Goal: Find contact information: Find contact information

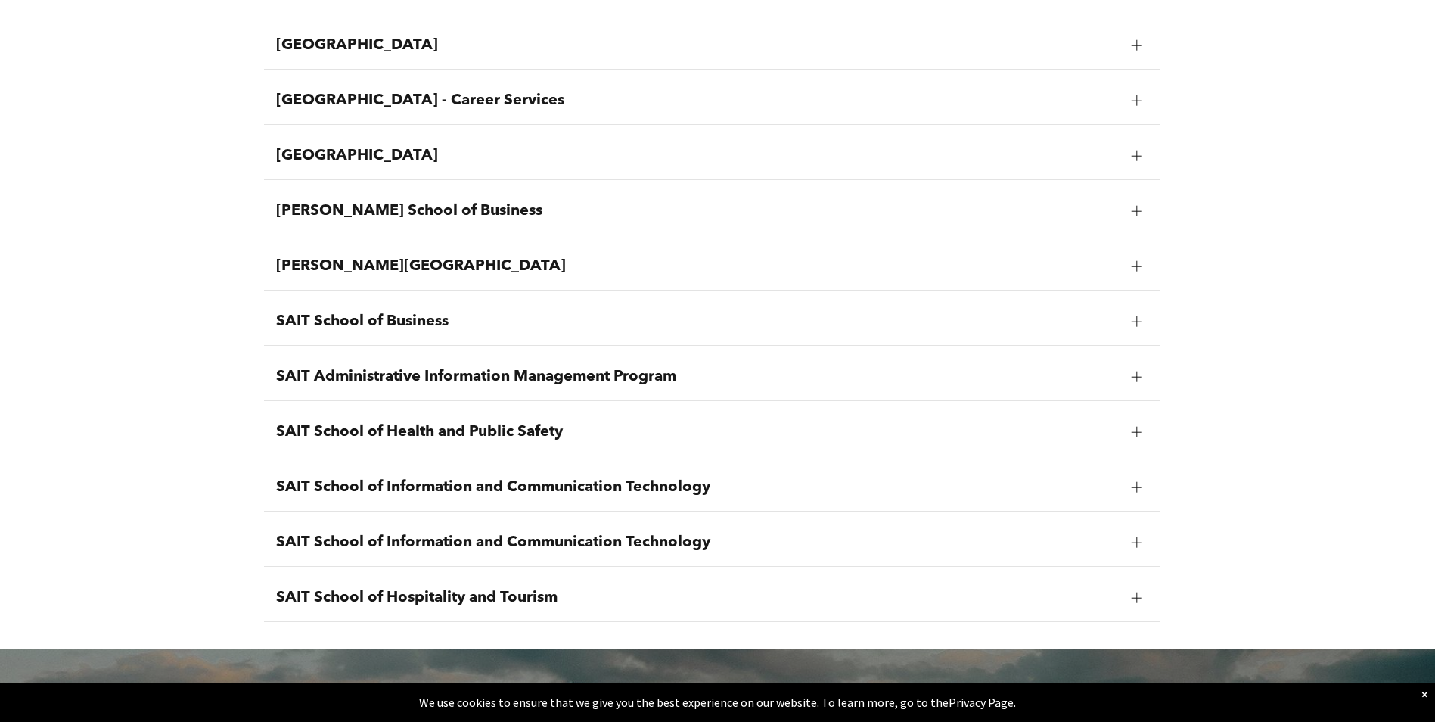
scroll to position [1740, 0]
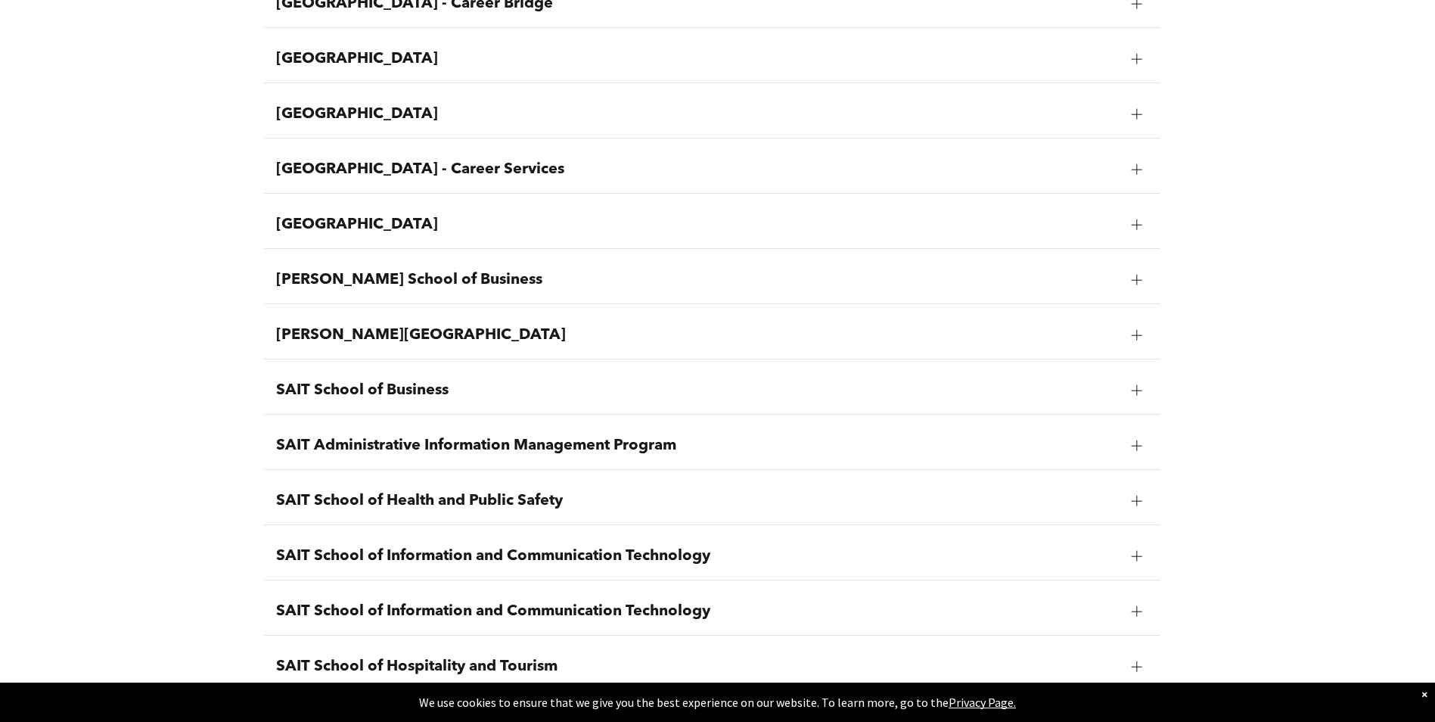
click at [604, 502] on span "SAIT School of Health and Public Safety" at bounding box center [698, 501] width 844 height 18
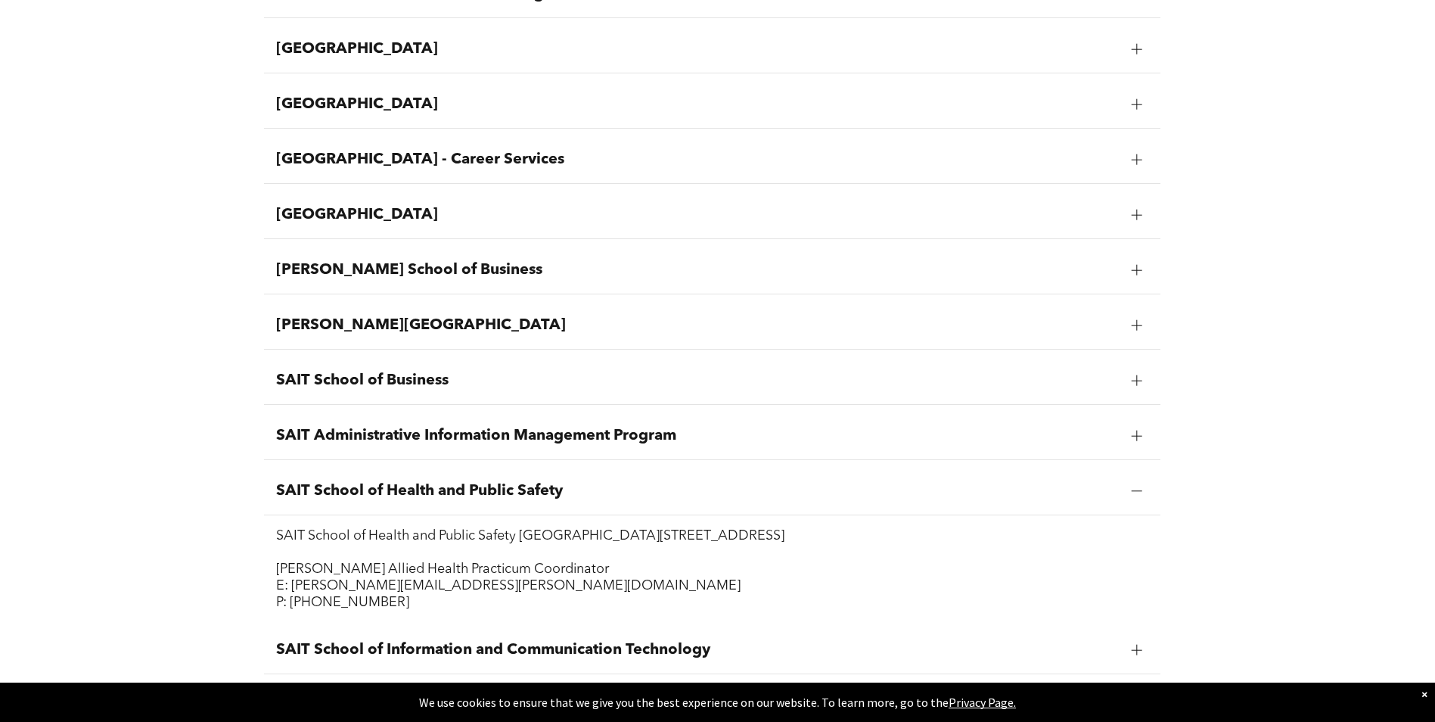
scroll to position [1434, 0]
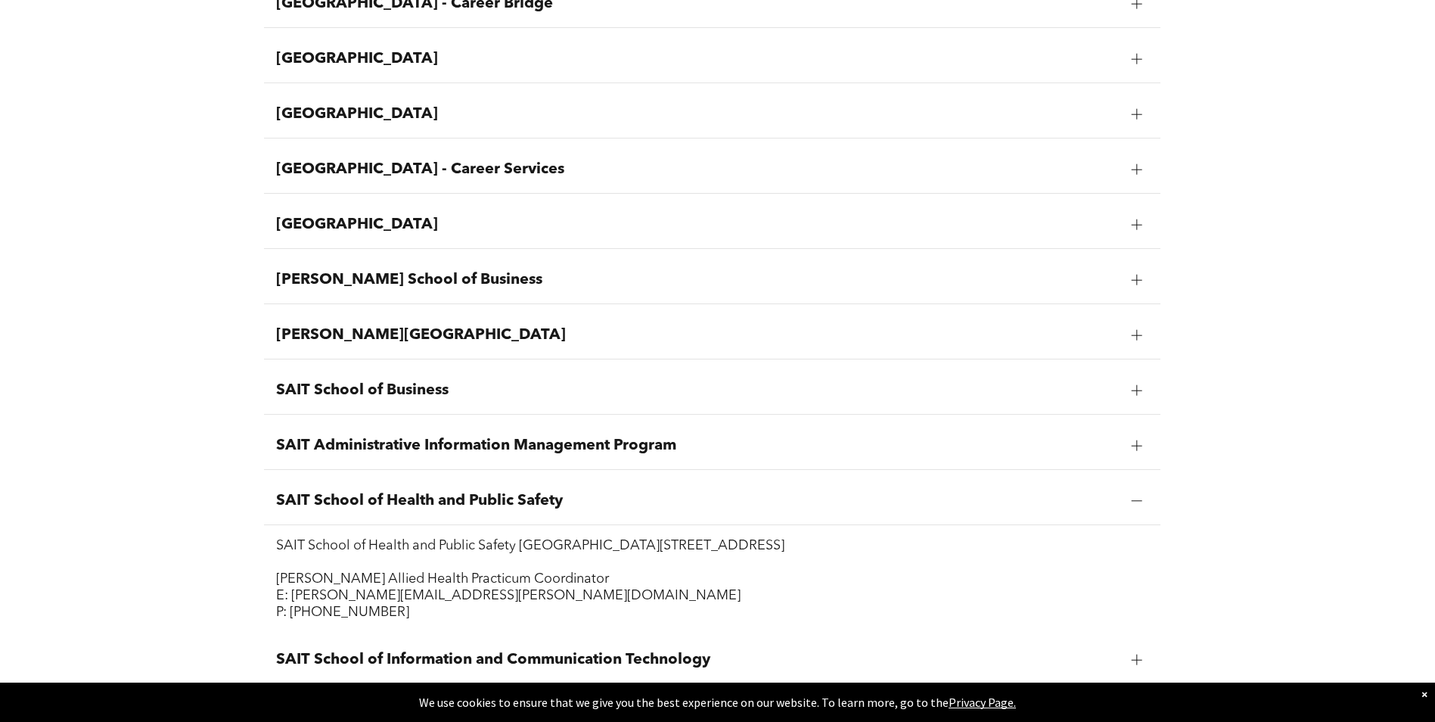
click at [604, 502] on span "SAIT School of Health and Public Safety" at bounding box center [698, 501] width 844 height 18
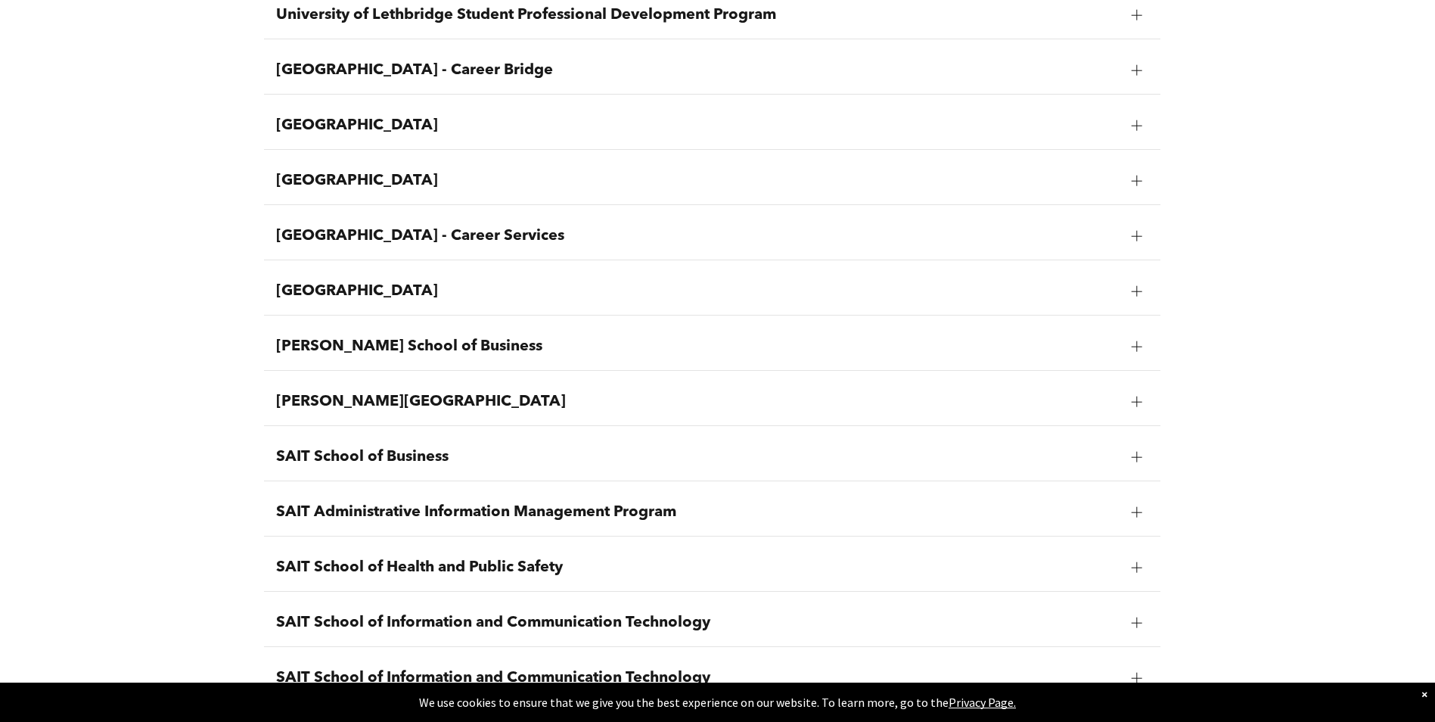
scroll to position [1513, 0]
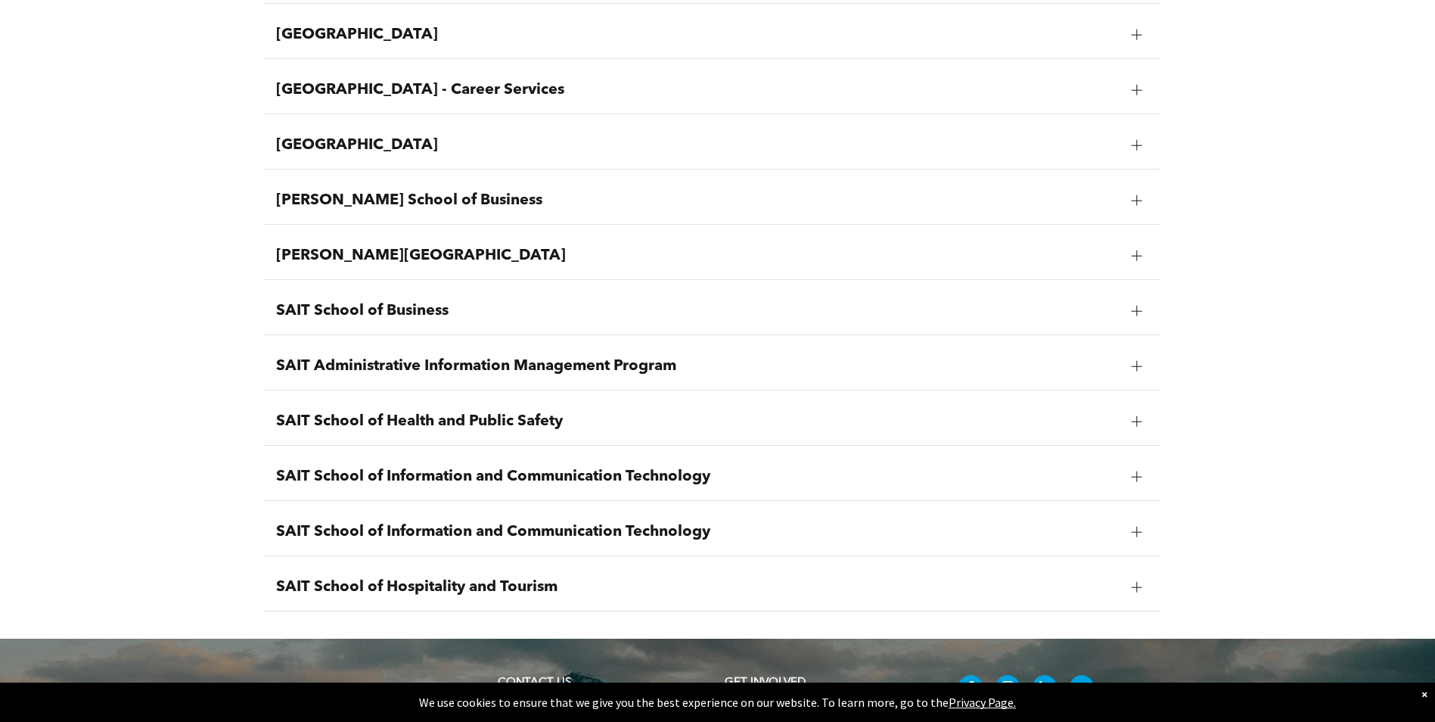
click at [412, 417] on span "SAIT School of Health and Public Safety" at bounding box center [698, 421] width 844 height 18
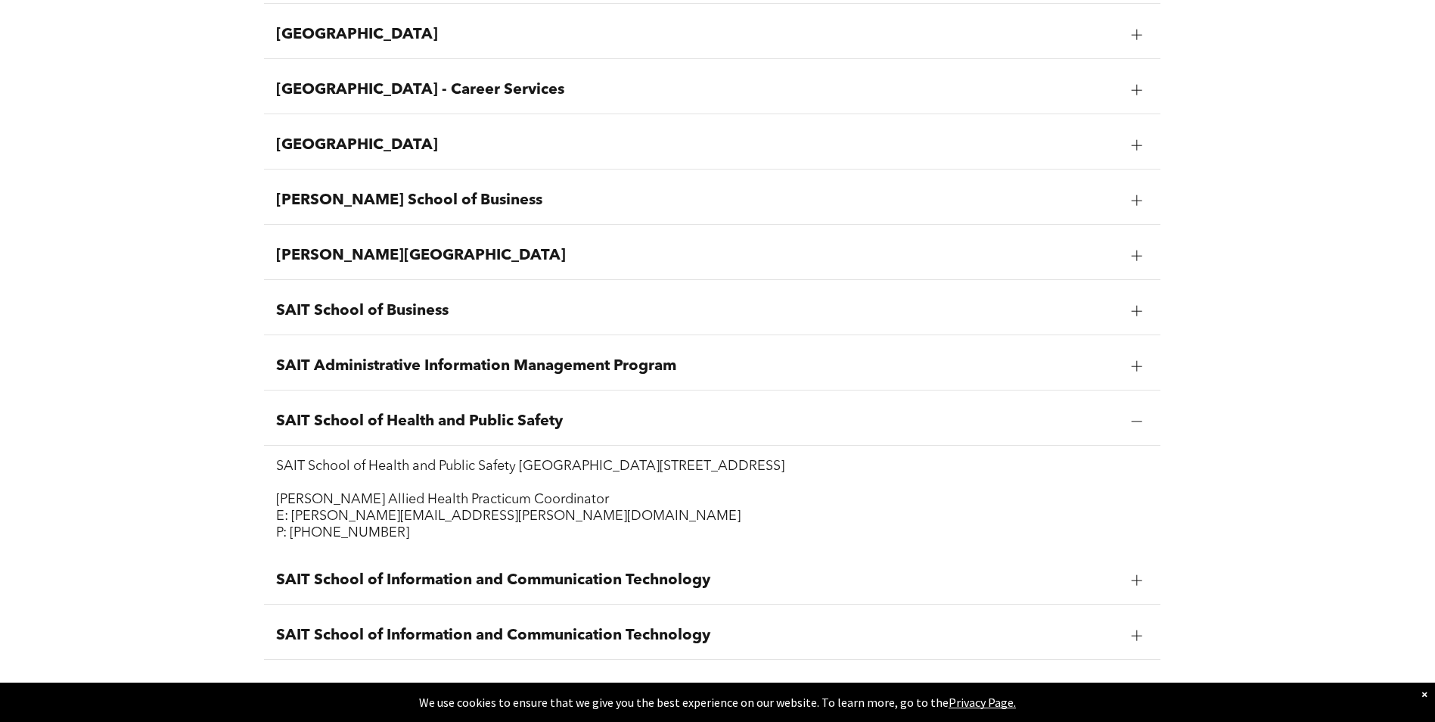
click at [414, 419] on span "SAIT School of Health and Public Safety" at bounding box center [698, 421] width 844 height 18
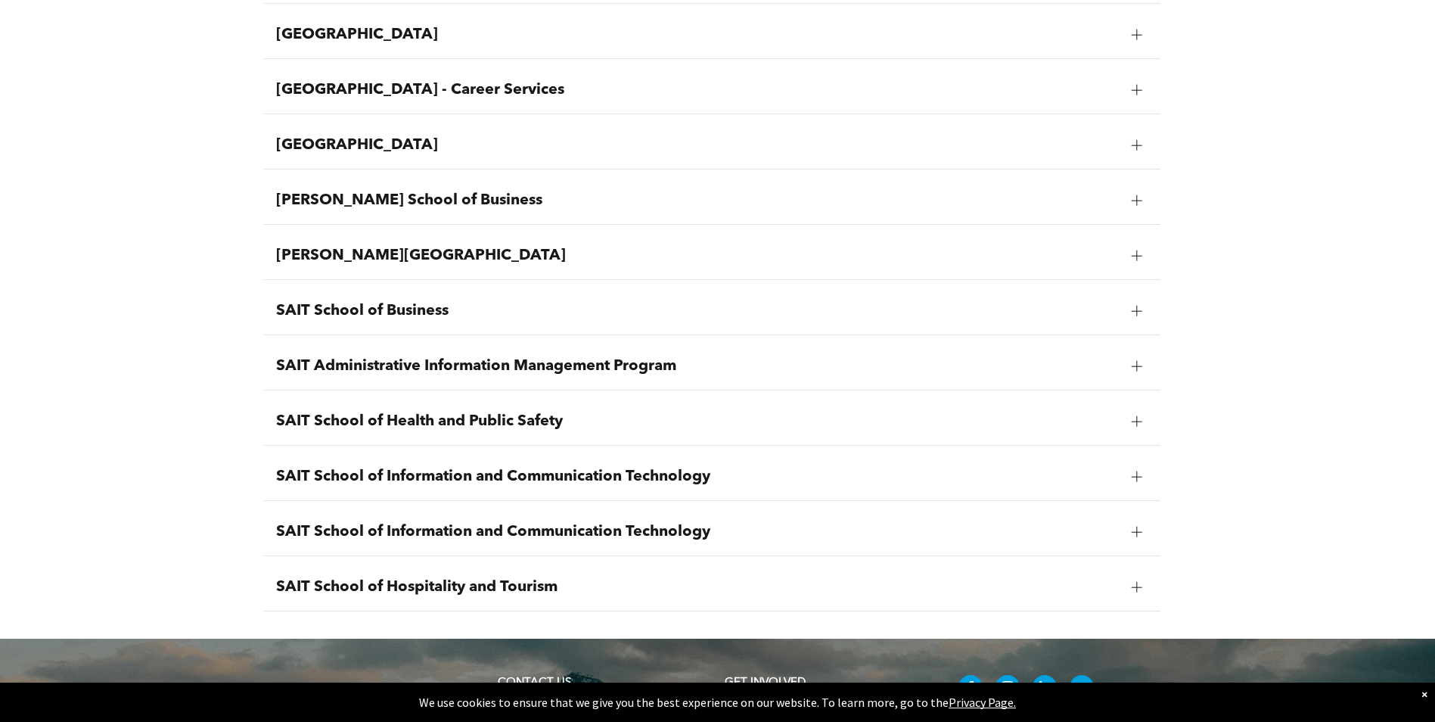
click at [391, 570] on div "SAIT School of Hospitality and Tourism" at bounding box center [712, 588] width 897 height 48
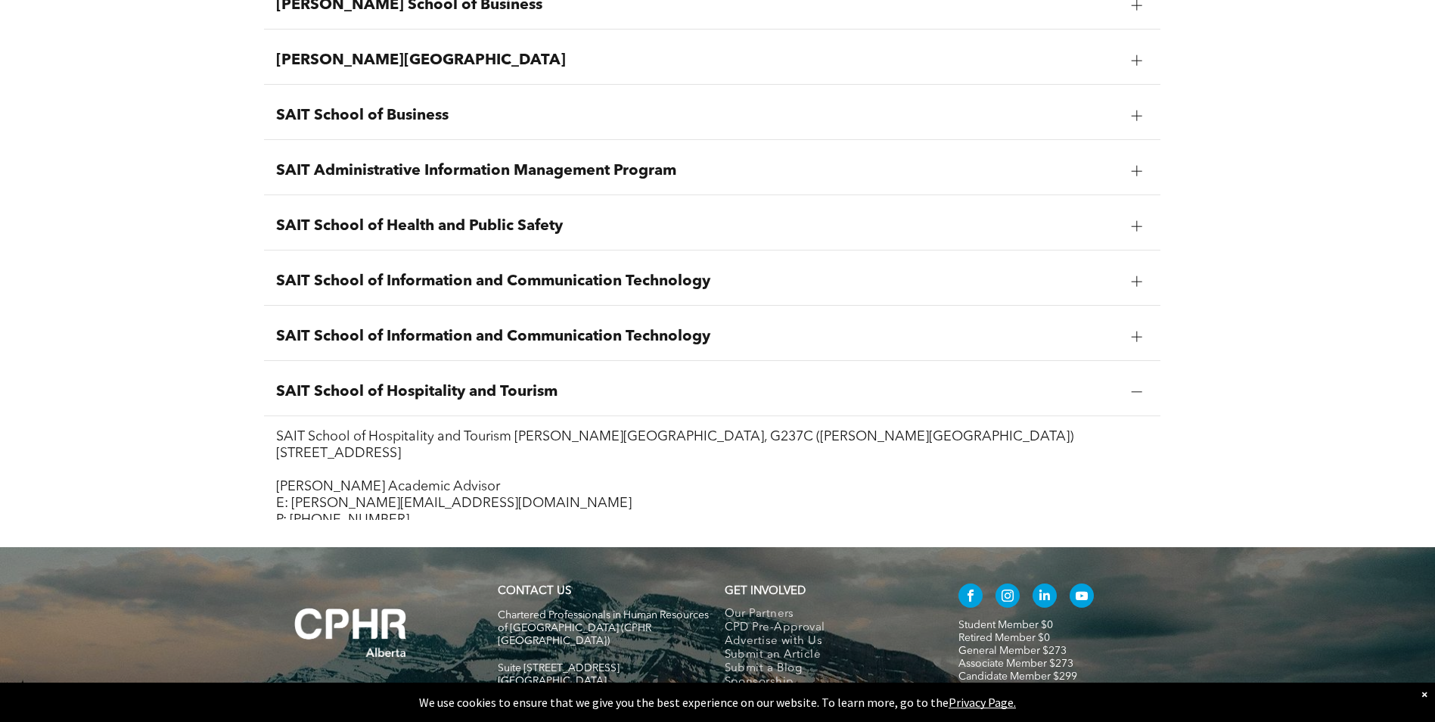
scroll to position [1740, 0]
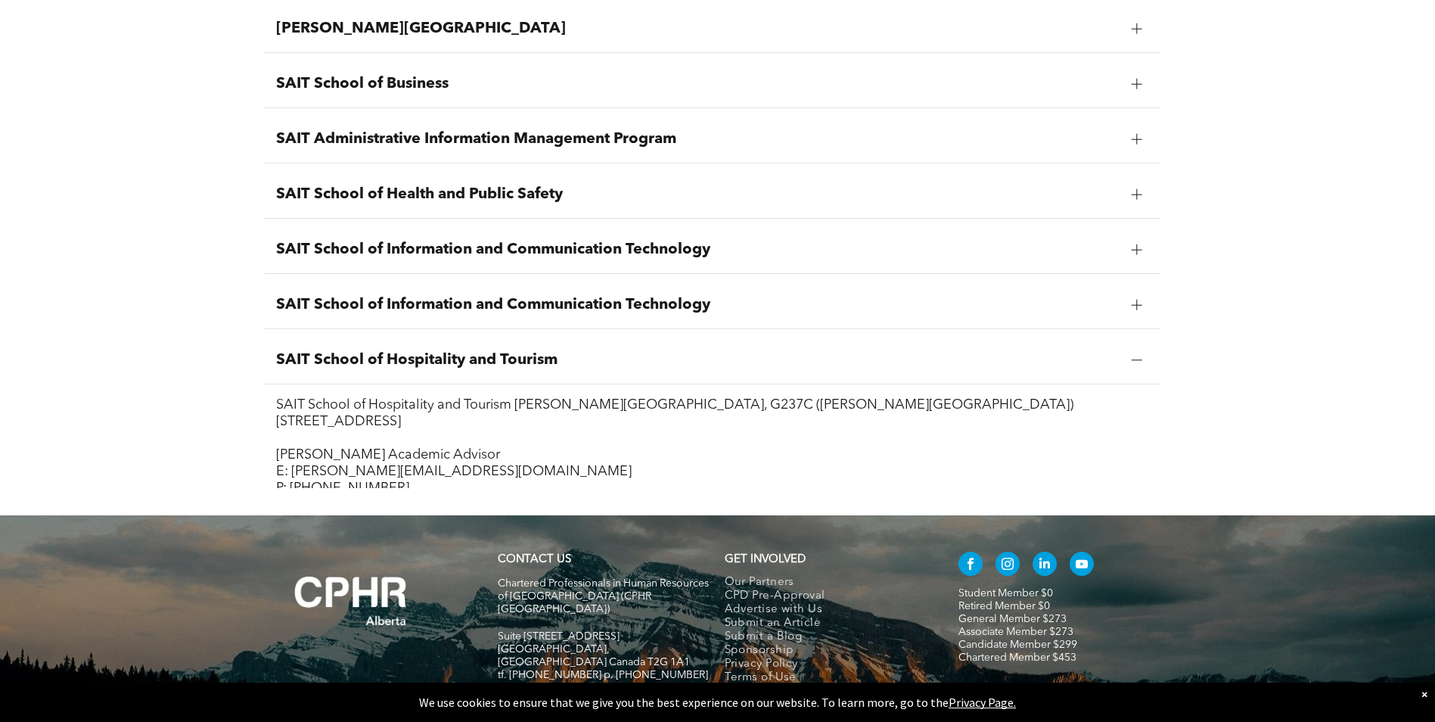
click at [382, 366] on span "SAIT School of Hospitality and Tourism" at bounding box center [698, 360] width 844 height 18
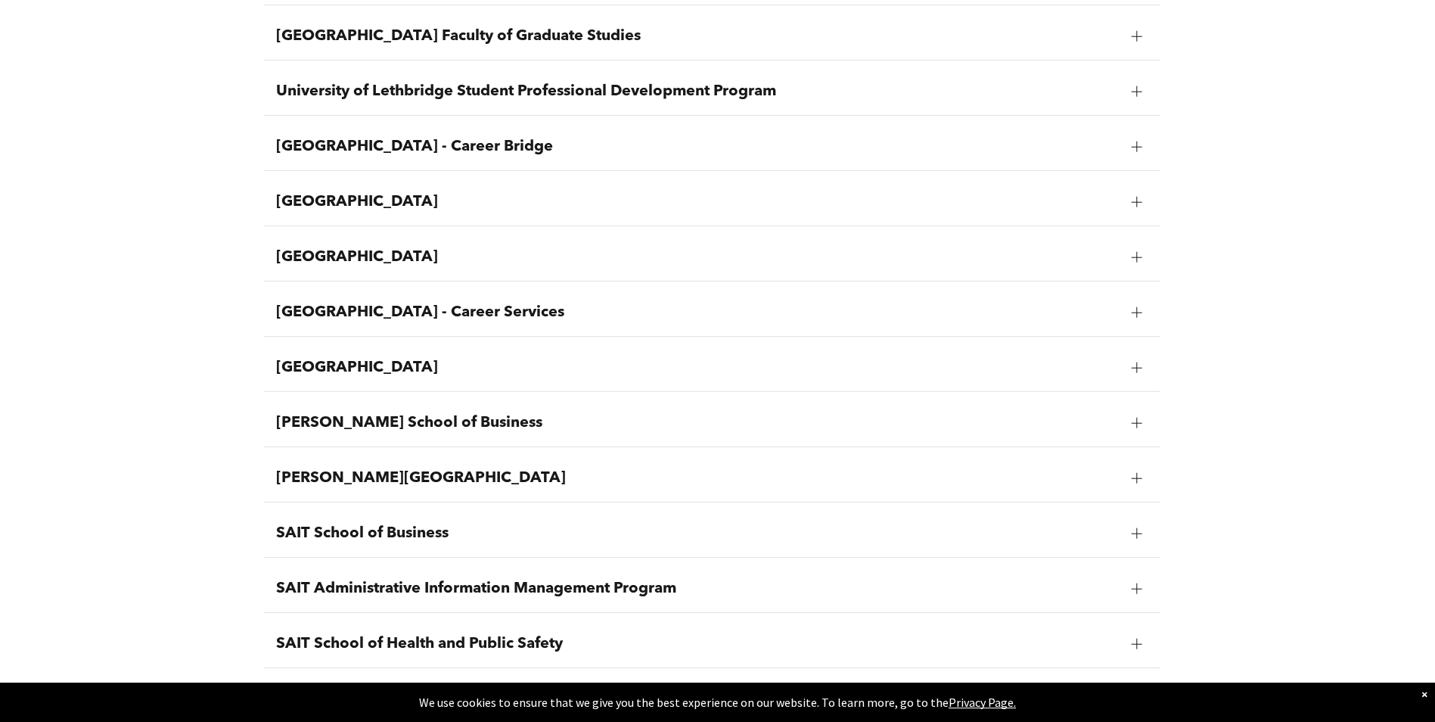
scroll to position [1497, 0]
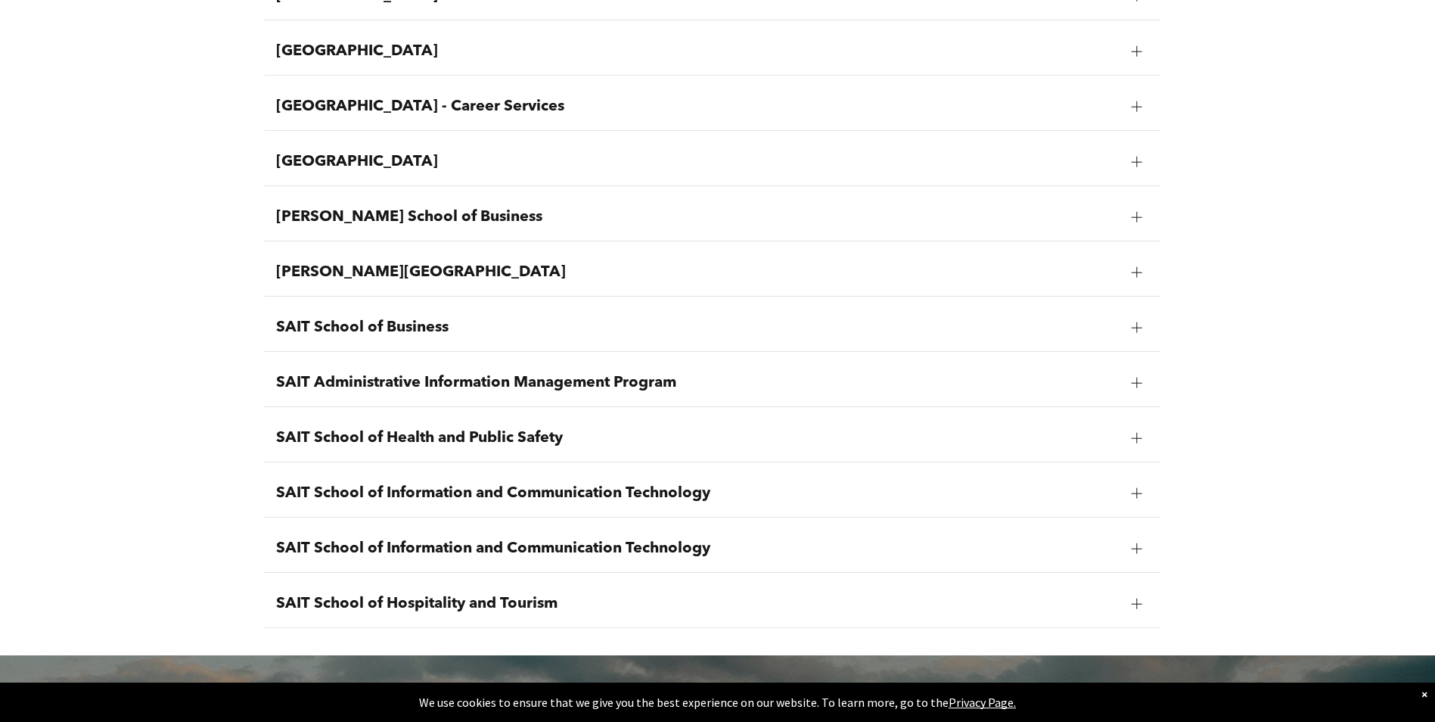
click at [440, 449] on div "SAIT School of Health and Public Safety" at bounding box center [712, 439] width 897 height 48
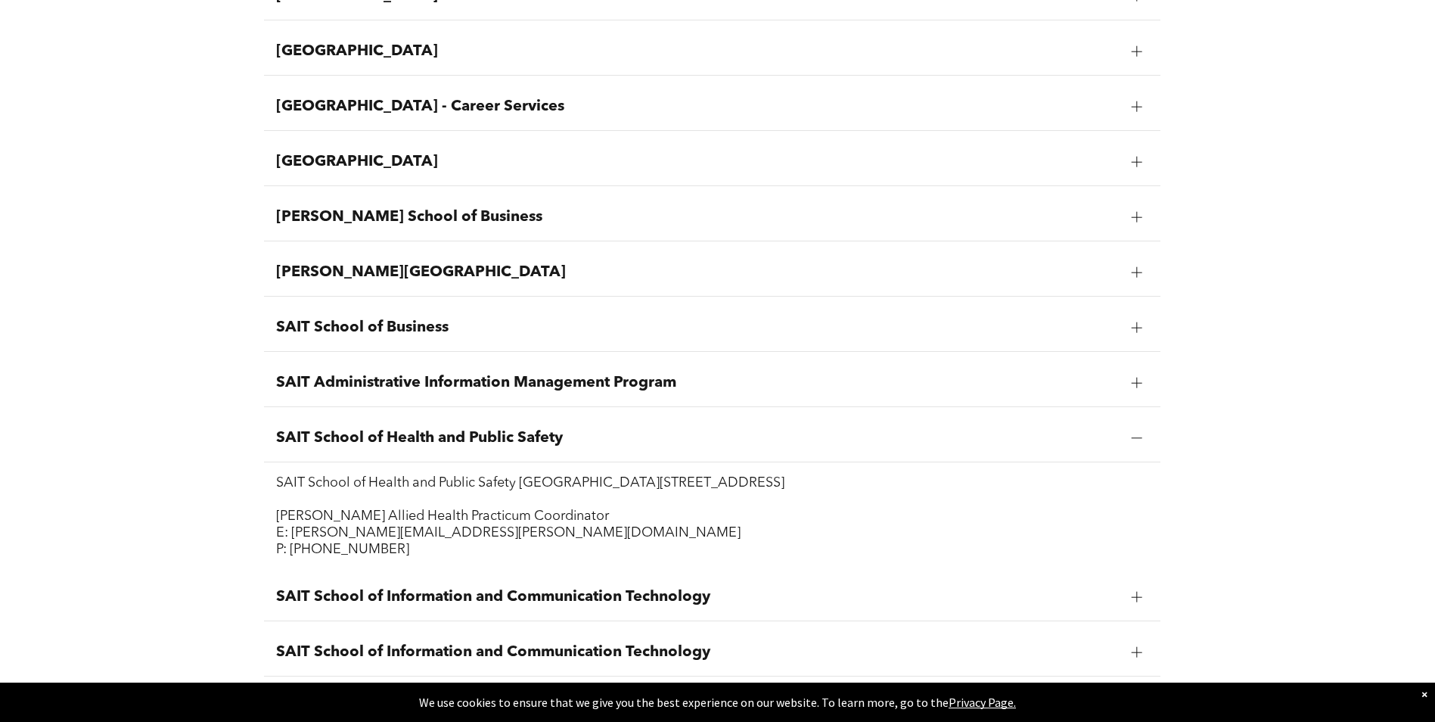
drag, startPoint x: 625, startPoint y: 518, endPoint x: 274, endPoint y: 516, distance: 351.1
click at [274, 516] on div "SAIT School of Health and Public Safety [GEOGRAPHIC_DATA][STREET_ADDRESS] [PERS…" at bounding box center [712, 515] width 897 height 107
click at [860, 329] on span "SAIT School of Business" at bounding box center [698, 328] width 844 height 18
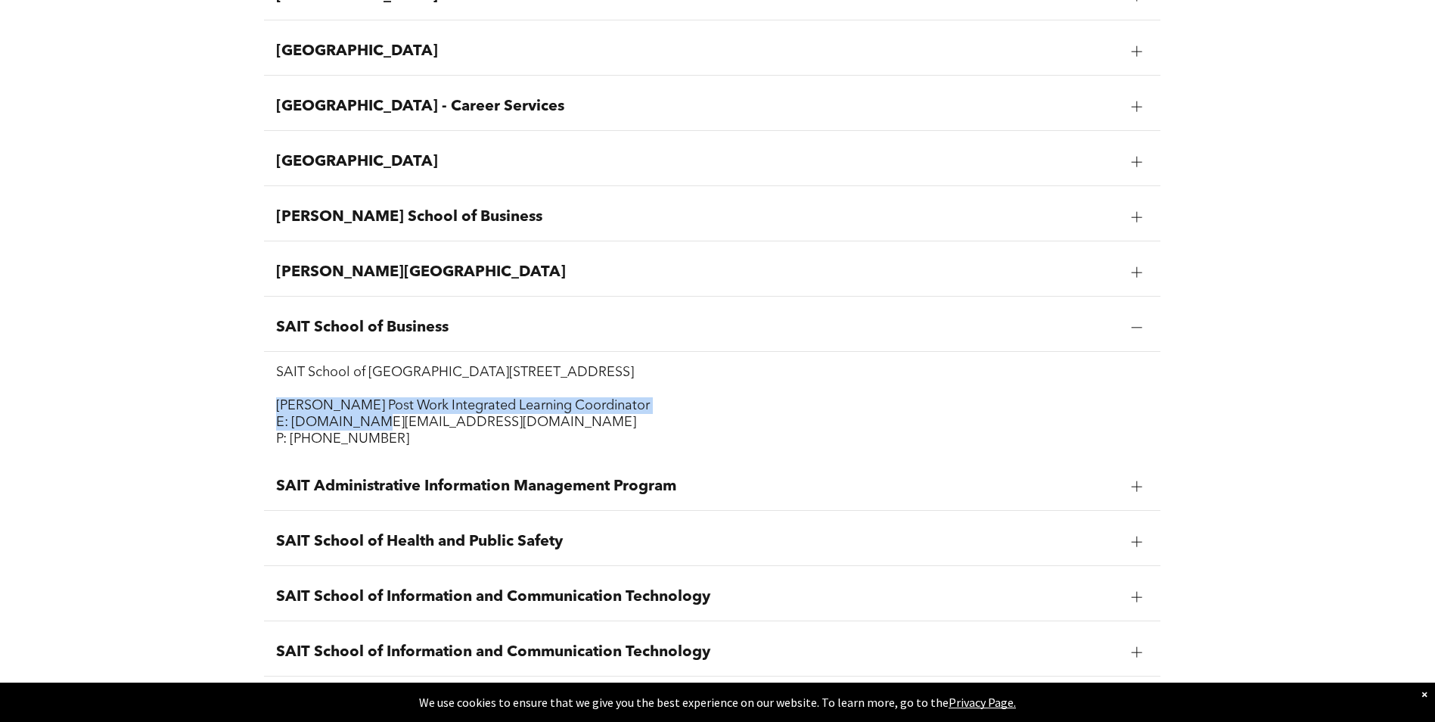
drag, startPoint x: 273, startPoint y: 406, endPoint x: 371, endPoint y: 416, distance: 98.1
click at [369, 416] on div "SAIT School of [GEOGRAPHIC_DATA][STREET_ADDRESS] [PERSON_NAME] Post Work Integr…" at bounding box center [712, 405] width 897 height 107
drag, startPoint x: 371, startPoint y: 416, endPoint x: 372, endPoint y: 458, distance: 41.6
click at [372, 458] on ul "[GEOGRAPHIC_DATA] - Career Services Career Services [GEOGRAPHIC_DATA] 1st Floor…" at bounding box center [712, 21] width 897 height 1422
click at [818, 496] on span "SAIT Administrative Information Management Program" at bounding box center [698, 486] width 844 height 18
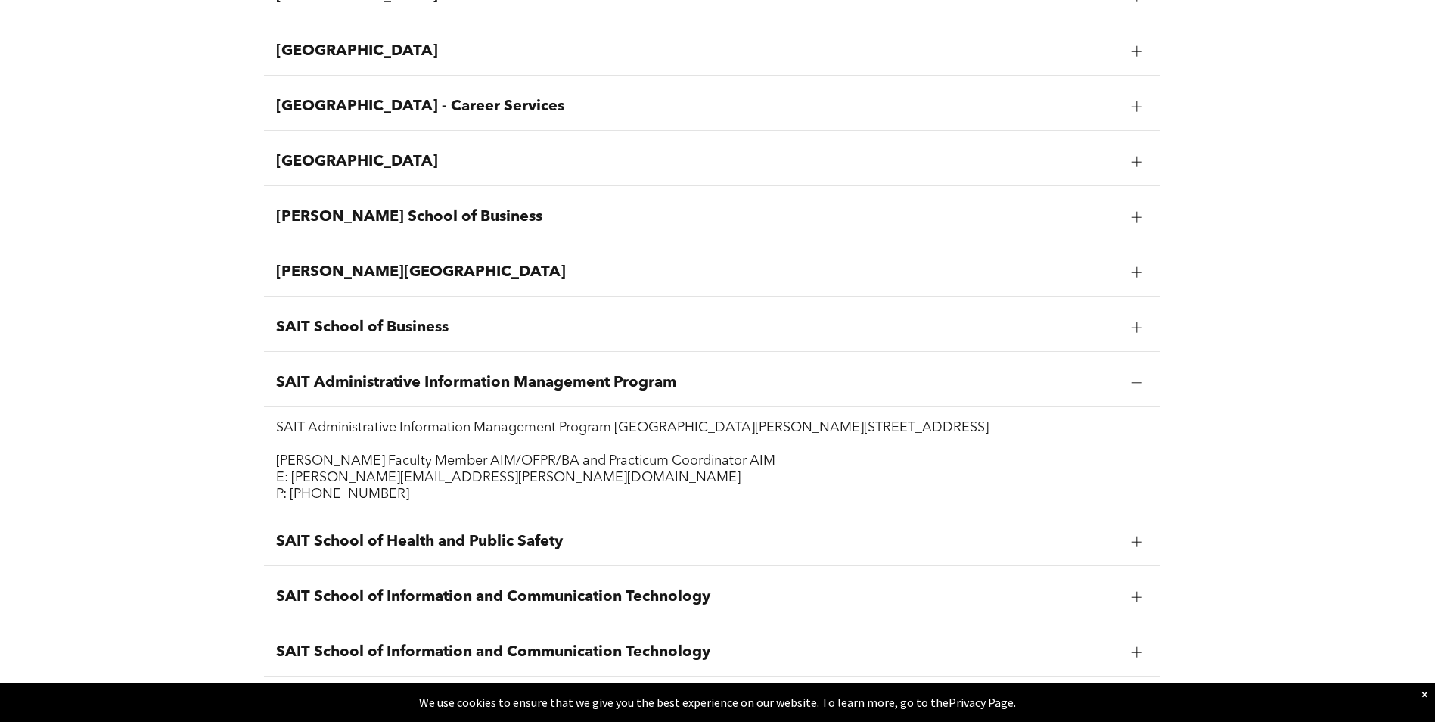
click at [597, 543] on span "SAIT School of Health and Public Safety" at bounding box center [698, 542] width 844 height 18
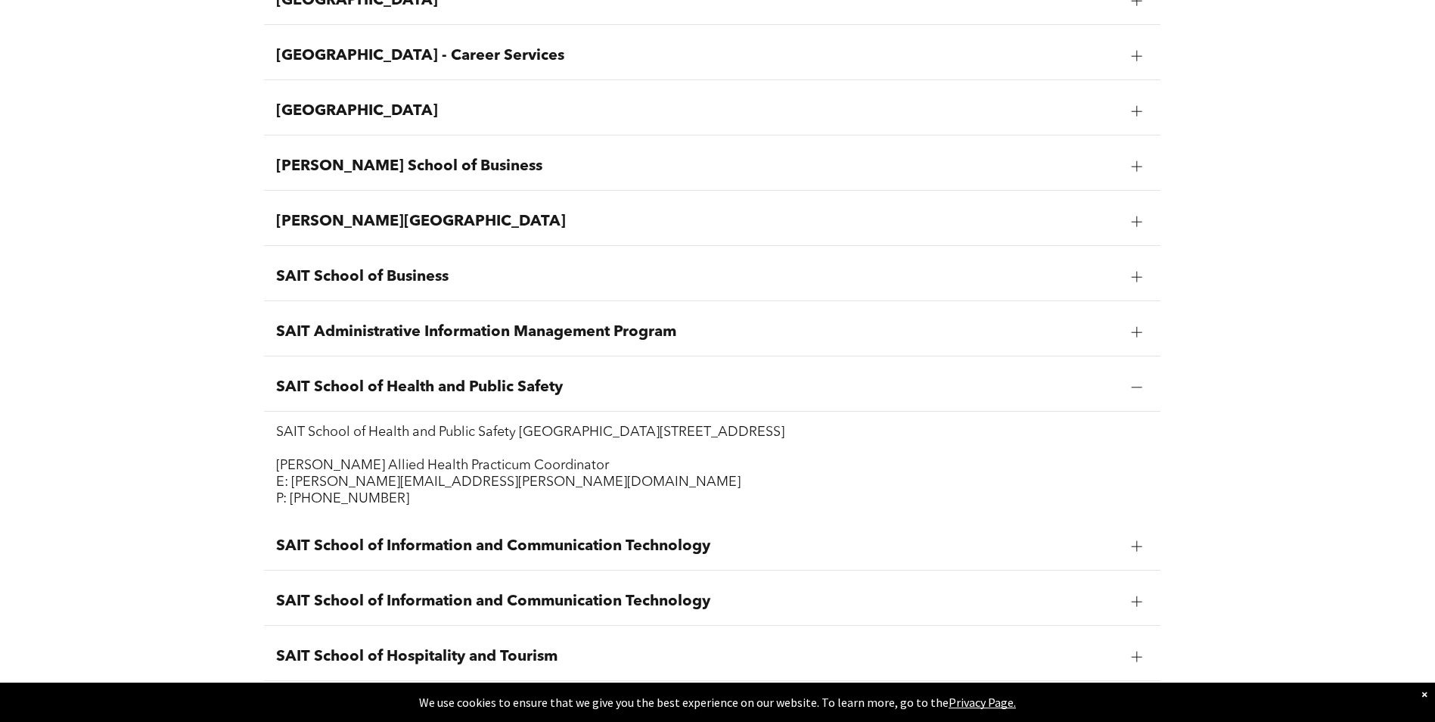
scroll to position [1572, 0]
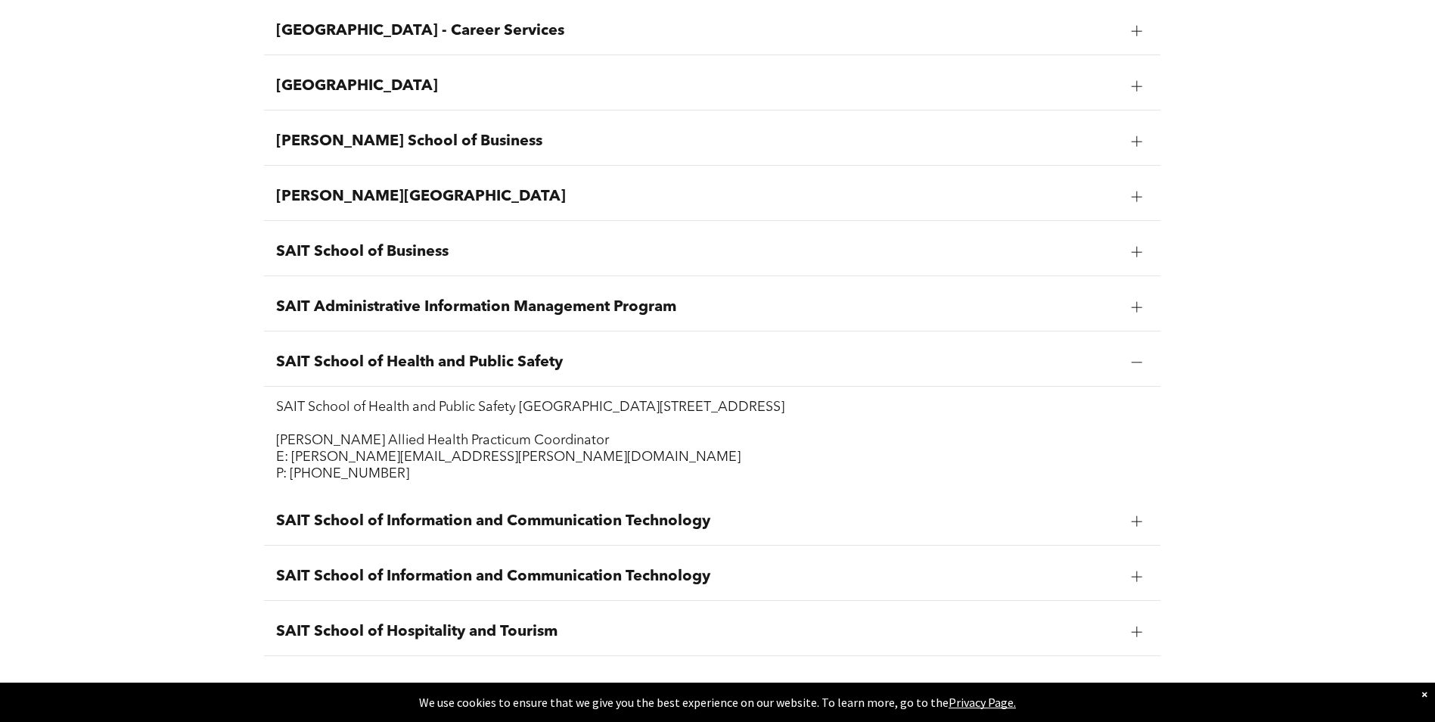
drag, startPoint x: 266, startPoint y: 436, endPoint x: 382, endPoint y: 446, distance: 116.2
click at [382, 446] on div "SAIT School of Health and Public Safety [GEOGRAPHIC_DATA][STREET_ADDRESS] [PERS…" at bounding box center [712, 440] width 897 height 107
copy p "[PERSON_NAME]"
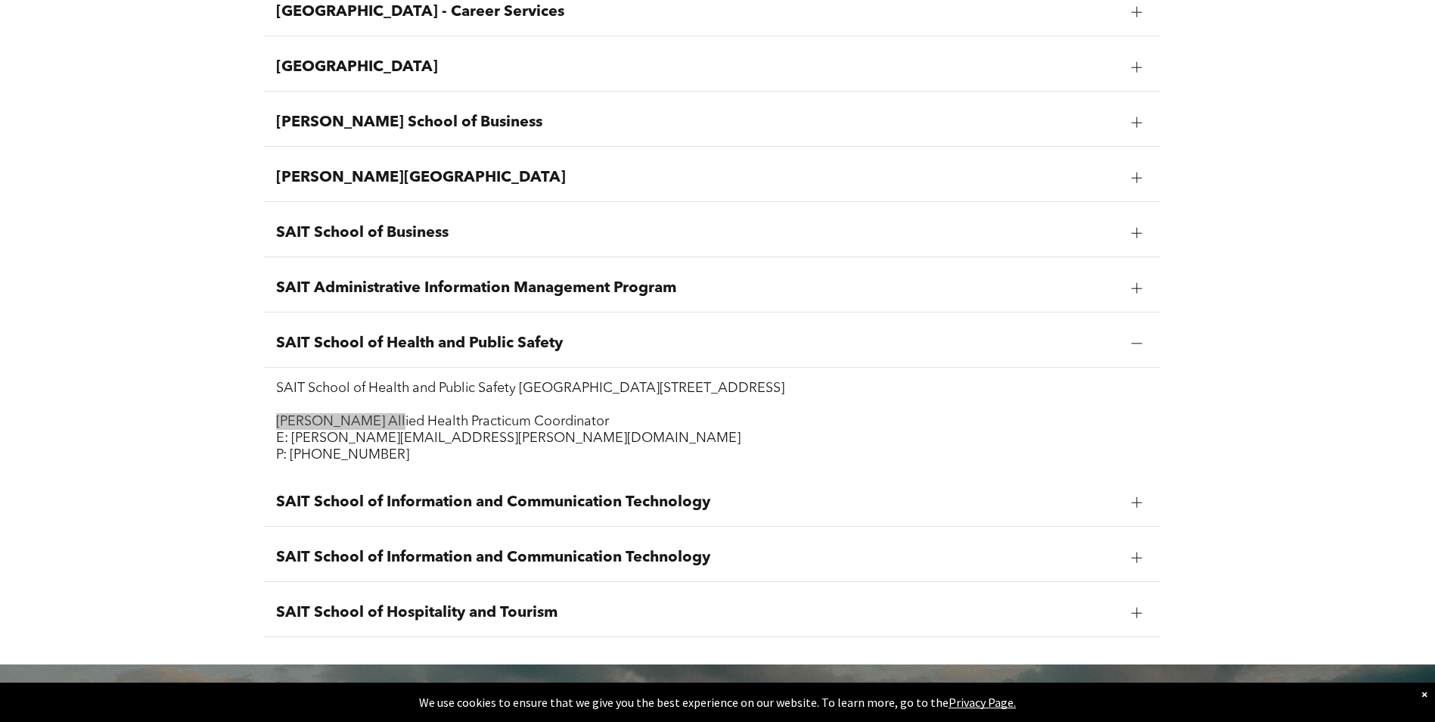
scroll to position [1648, 0]
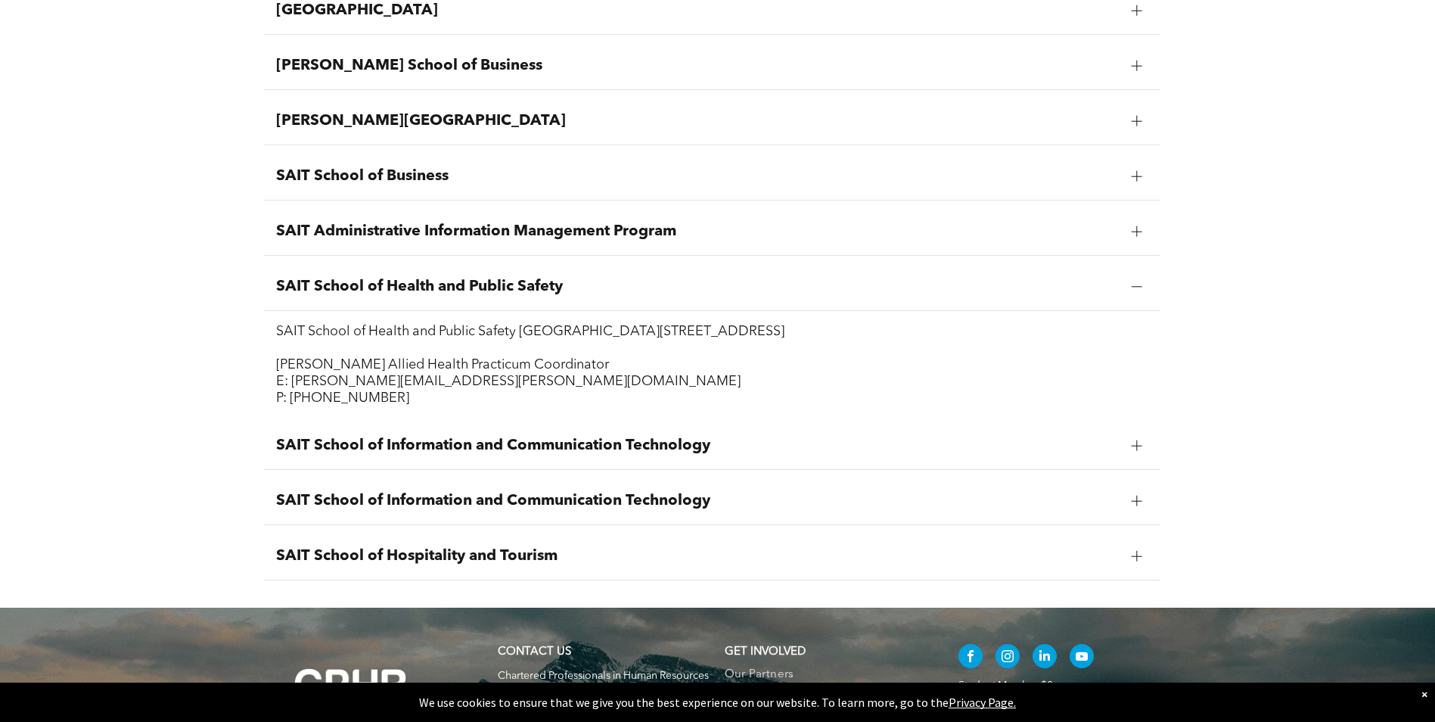
click at [510, 557] on span "SAIT School of Hospitality and Tourism" at bounding box center [698, 556] width 844 height 18
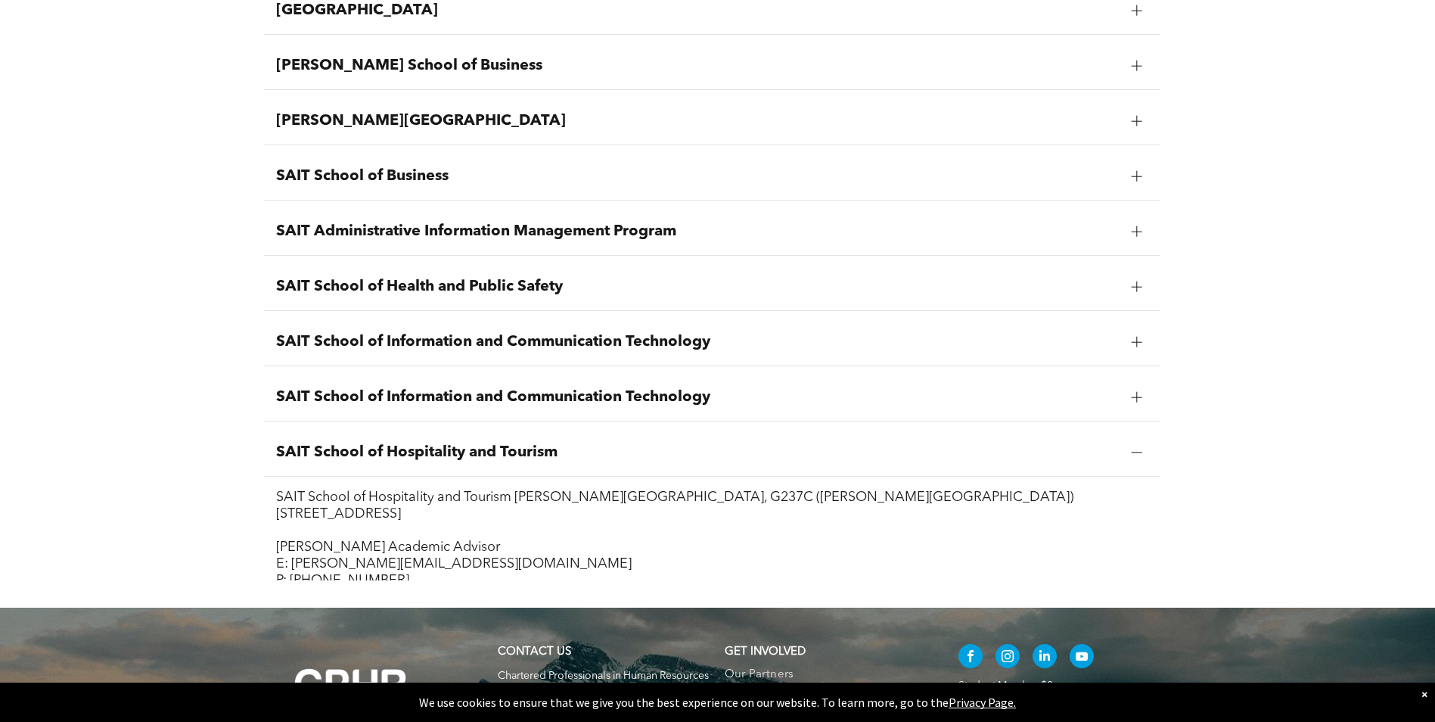
click at [433, 385] on div "SAIT School of Information and Communication Technology" at bounding box center [712, 398] width 897 height 48
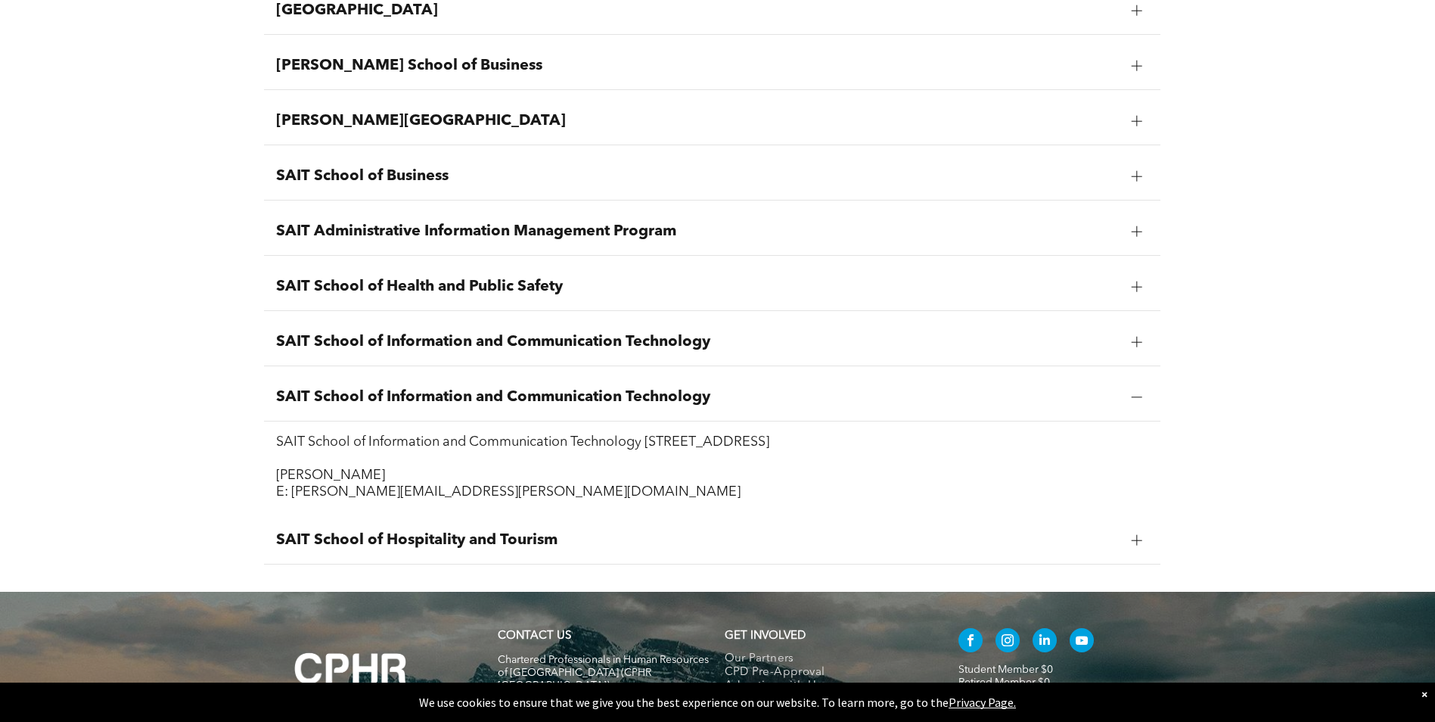
click at [433, 363] on div "SAIT School of Information and Communication Technology" at bounding box center [712, 343] width 897 height 48
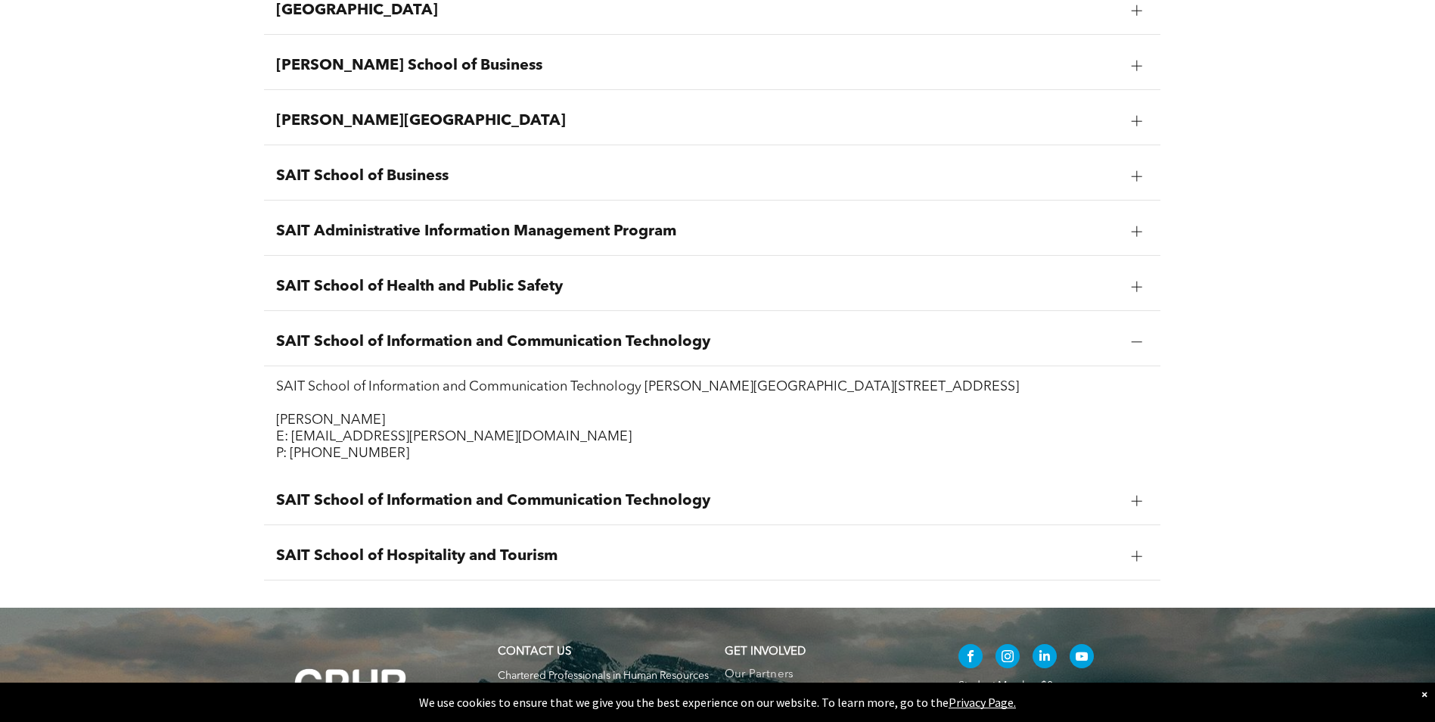
click at [483, 170] on span "SAIT School of Business" at bounding box center [698, 176] width 844 height 18
